Goal: Register for event/course

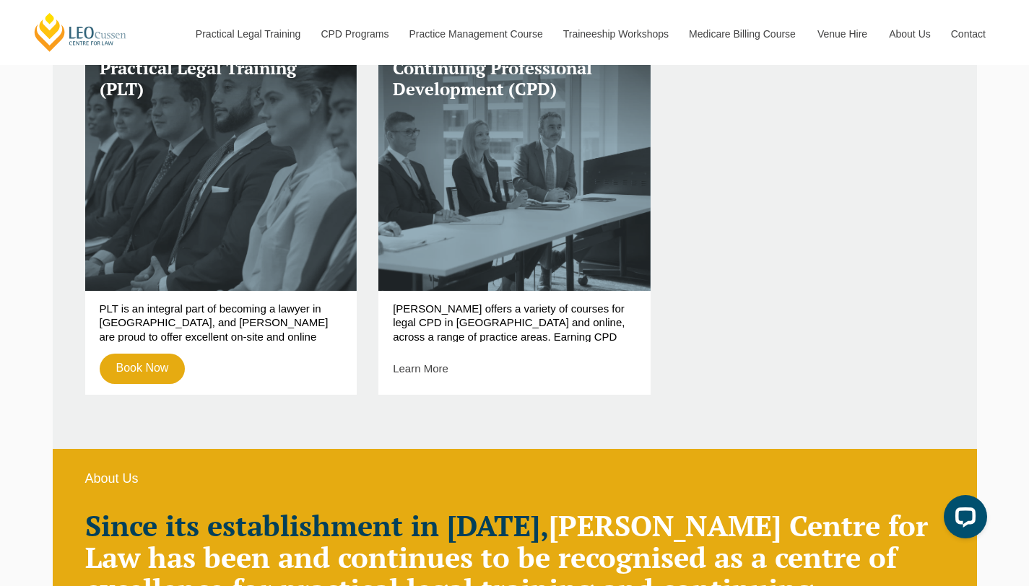
scroll to position [588, 0]
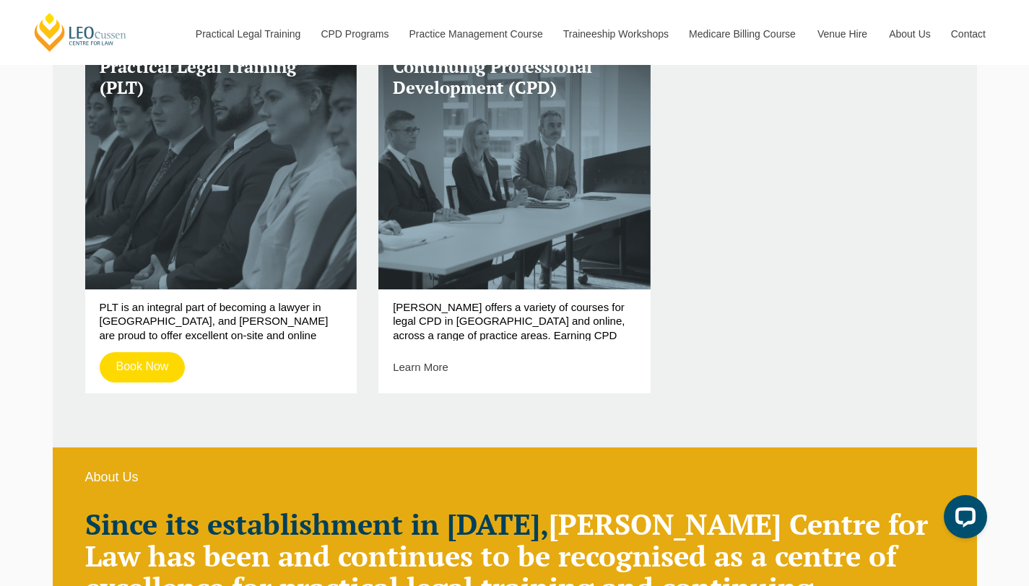
click at [141, 364] on link "Book Now" at bounding box center [143, 367] width 86 height 30
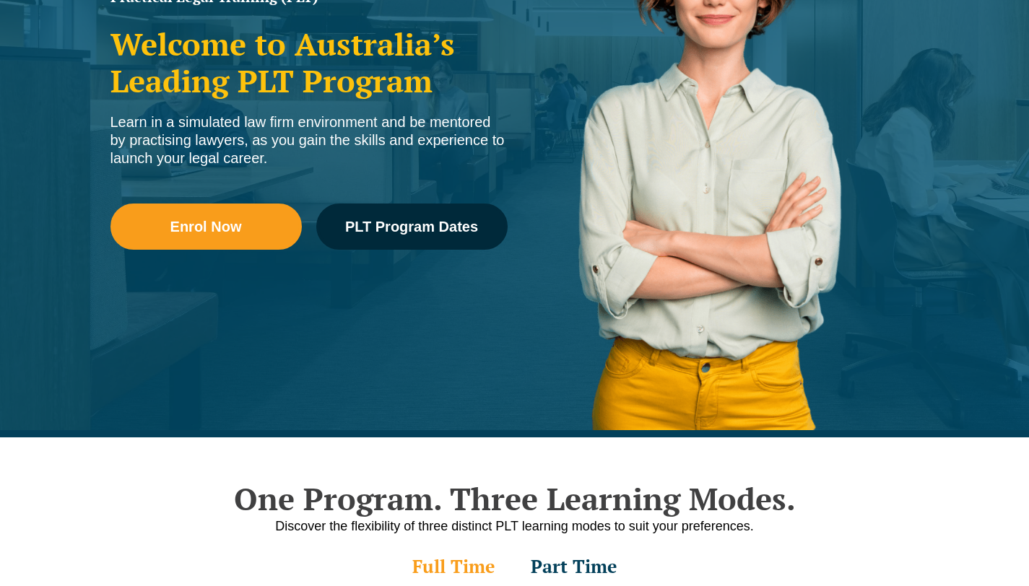
scroll to position [298, 0]
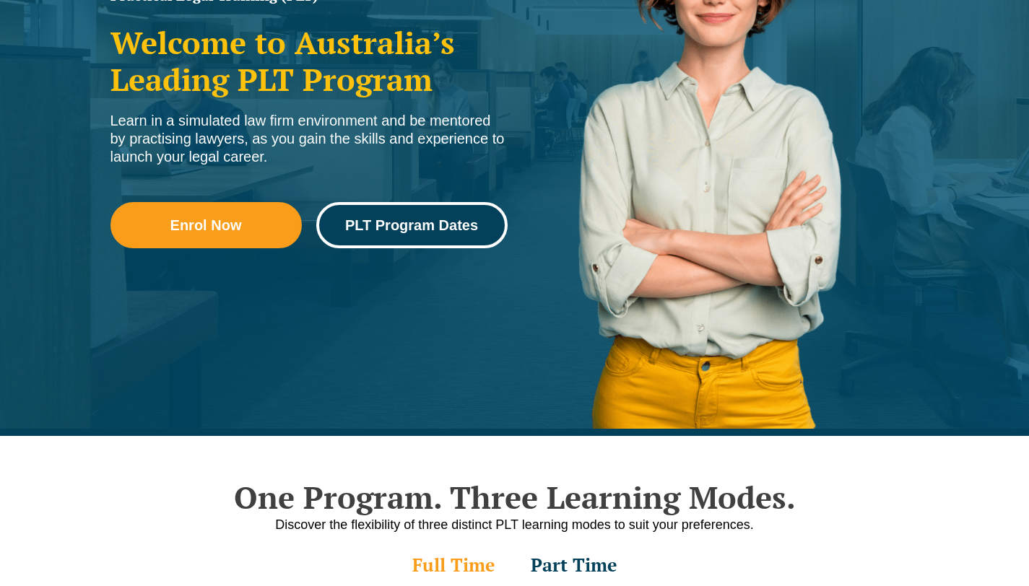
click at [392, 223] on span "PLT Program Dates" at bounding box center [411, 225] width 133 height 14
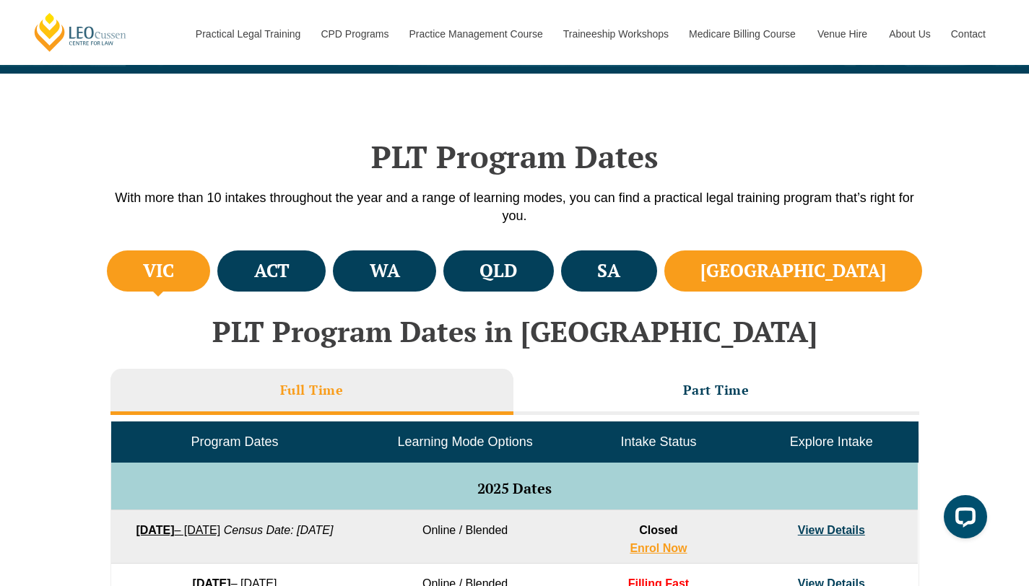
click at [847, 285] on li "[GEOGRAPHIC_DATA]" at bounding box center [793, 270] width 258 height 41
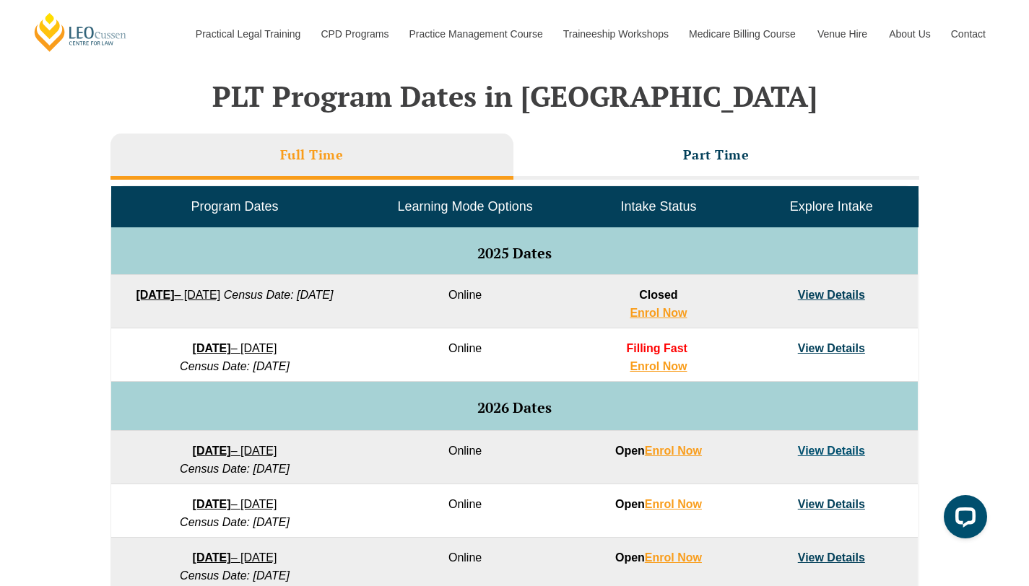
scroll to position [595, 0]
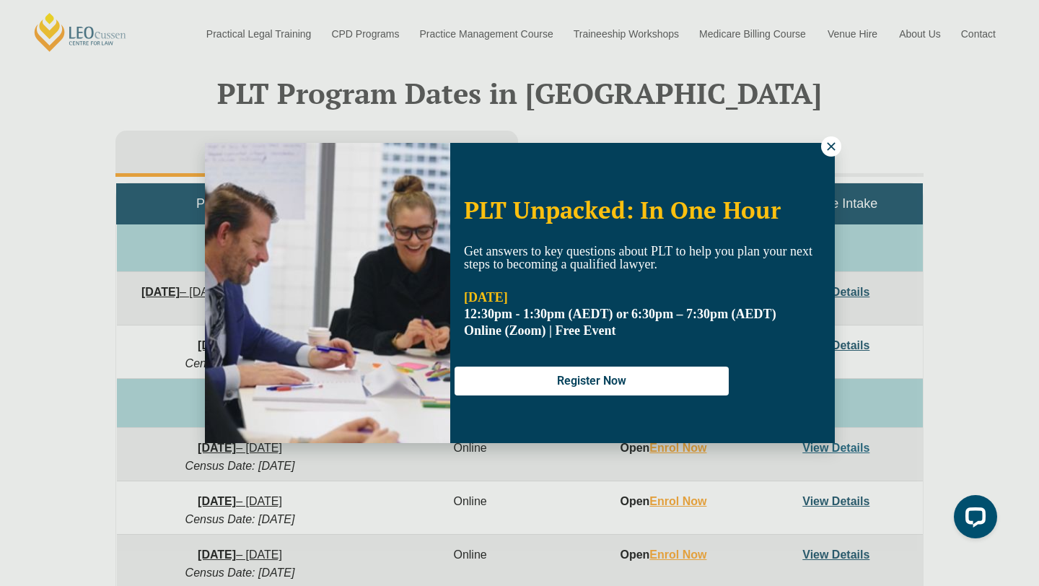
click at [829, 145] on icon at bounding box center [831, 146] width 8 height 8
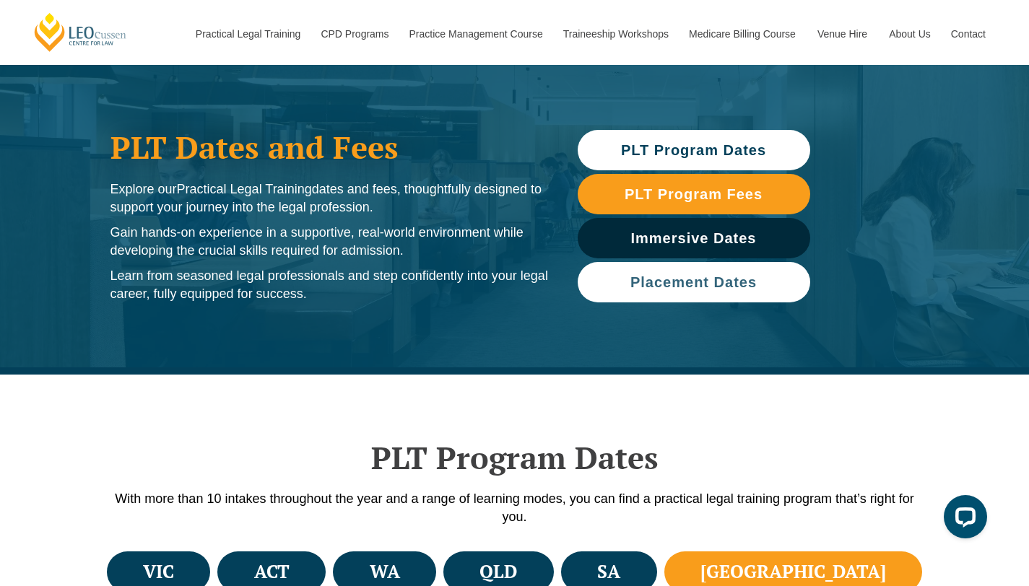
scroll to position [37, 0]
